Goal: Transaction & Acquisition: Subscribe to service/newsletter

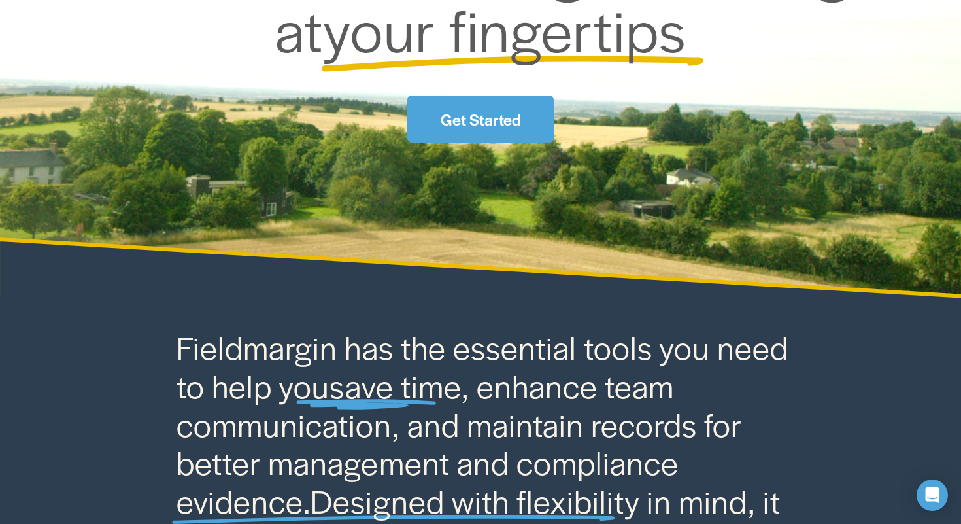
scroll to position [322, 0]
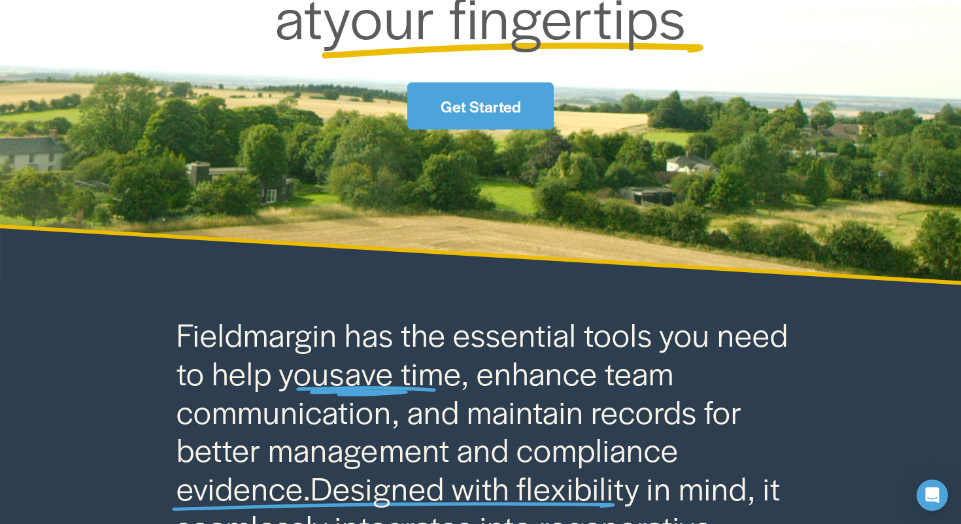
click at [495, 119] on link "Get Started" at bounding box center [480, 105] width 146 height 46
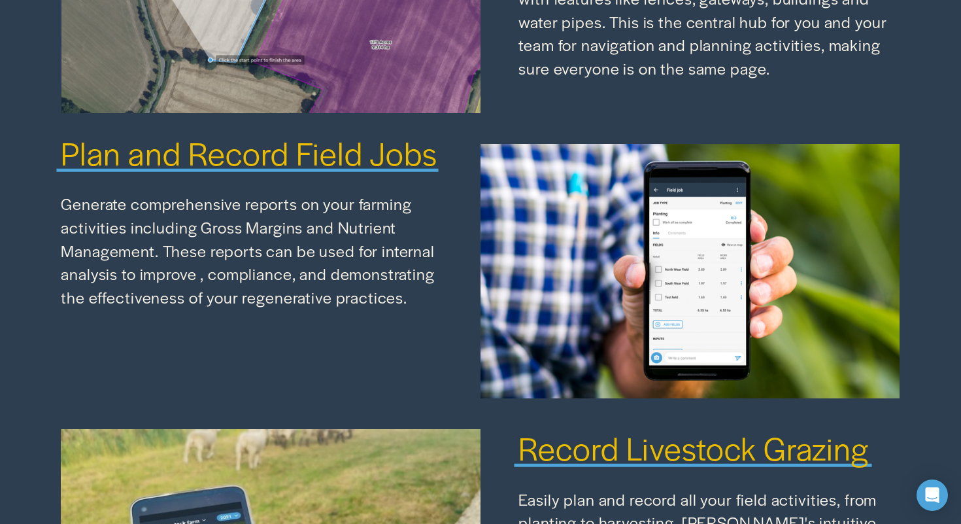
scroll to position [1218, 0]
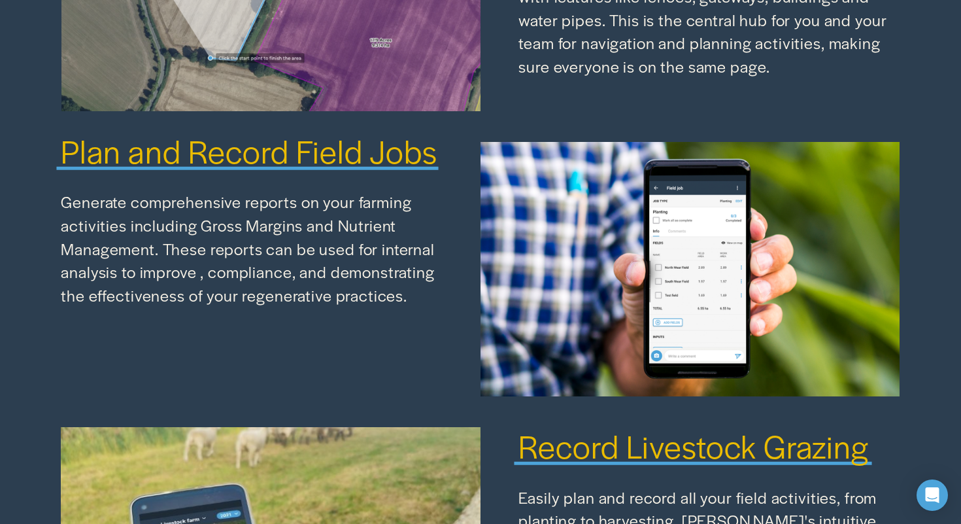
click at [352, 128] on span "Plan and Record Field Jobs" at bounding box center [249, 150] width 376 height 44
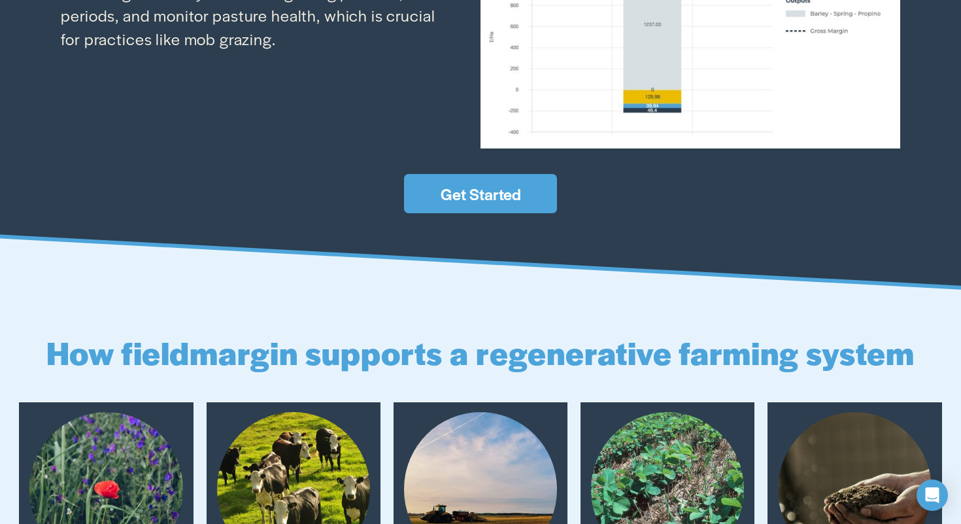
scroll to position [2020, 0]
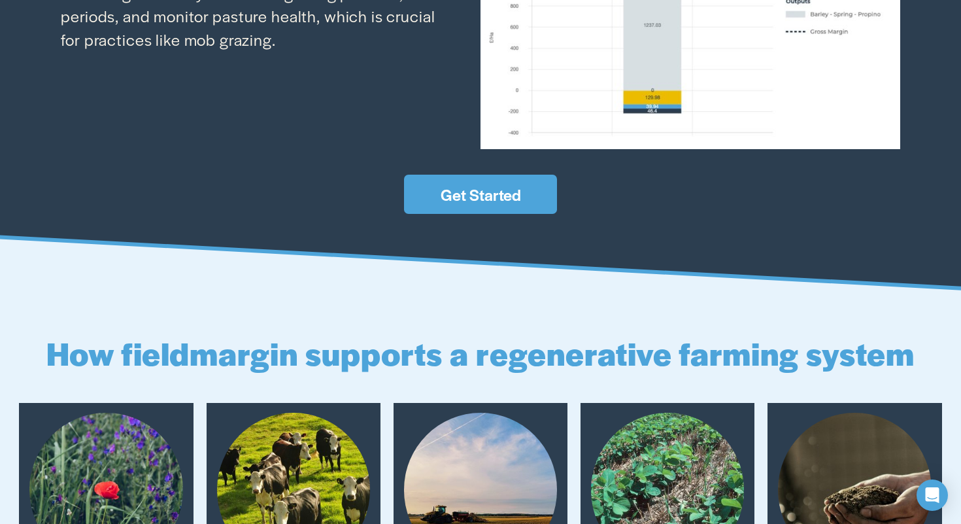
click at [432, 175] on link "Get Started" at bounding box center [480, 194] width 152 height 39
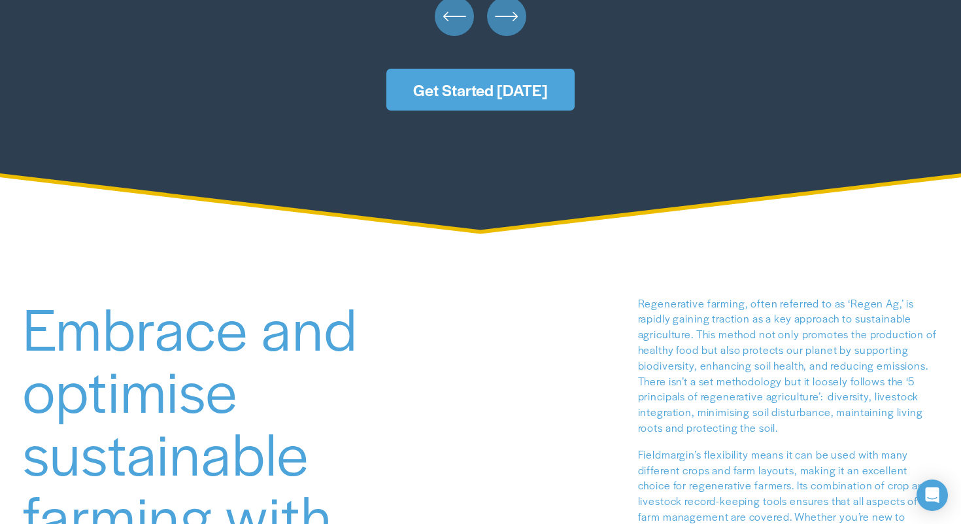
scroll to position [3564, 0]
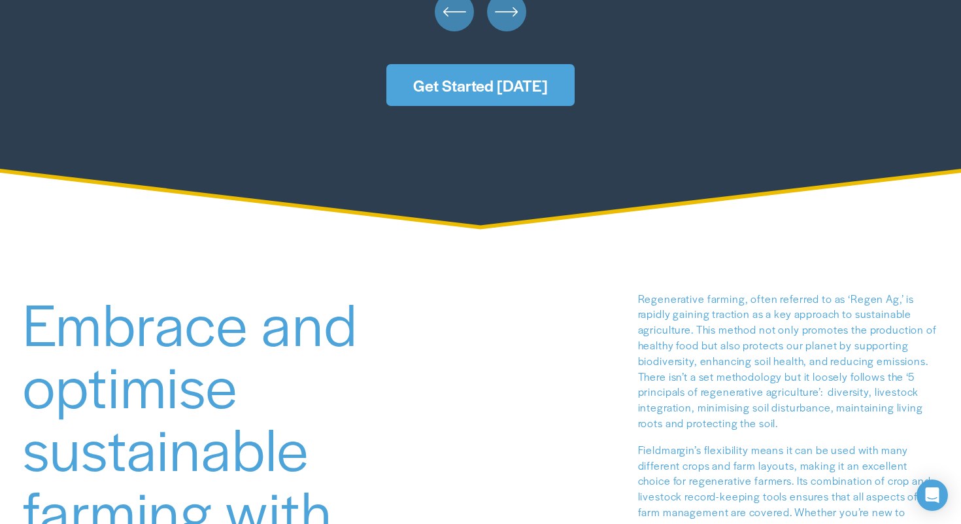
click at [445, 64] on link "Get Started [DATE]" at bounding box center [480, 85] width 188 height 42
